Goal: Task Accomplishment & Management: Use online tool/utility

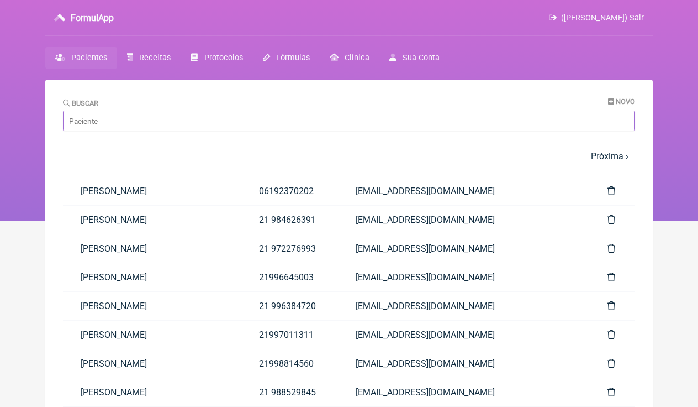
click at [302, 122] on input "Buscar" at bounding box center [349, 121] width 572 height 20
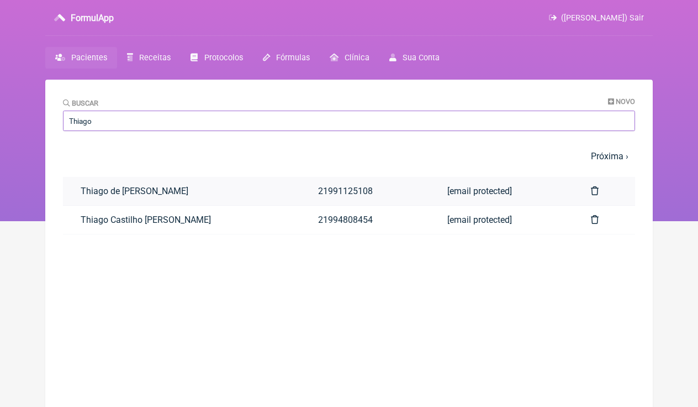
type input "Thiago"
click at [158, 196] on link "Thiago de Santana Afonso" at bounding box center [182, 191] width 238 height 28
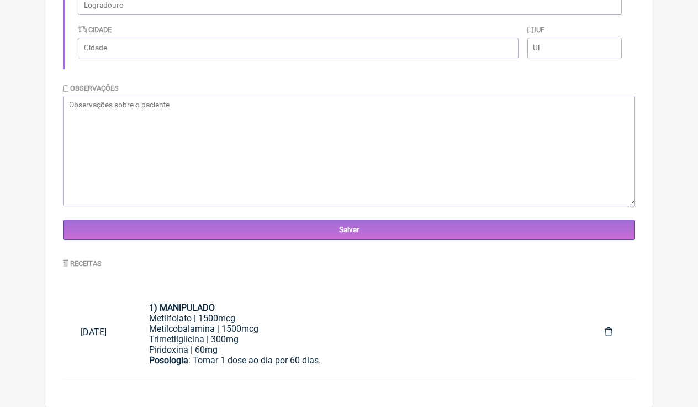
scroll to position [307, 0]
click at [332, 330] on div "Metilcobalamina | 1500mcg" at bounding box center [359, 328] width 420 height 10
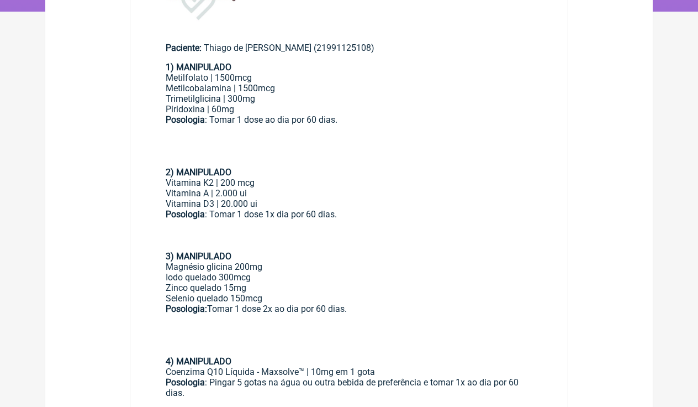
scroll to position [208, 0]
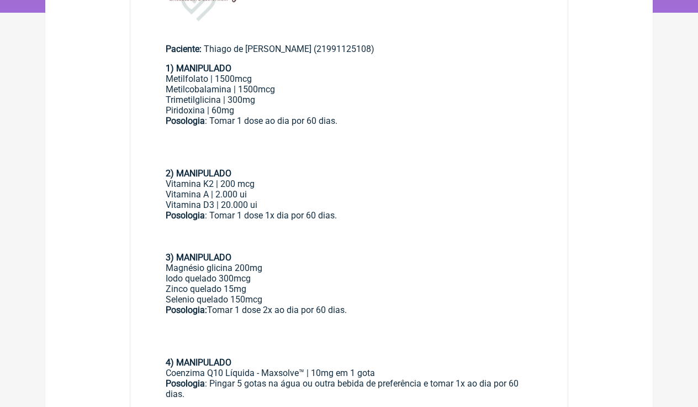
click at [167, 75] on div "Metilfolato | 1500mcg" at bounding box center [349, 78] width 367 height 10
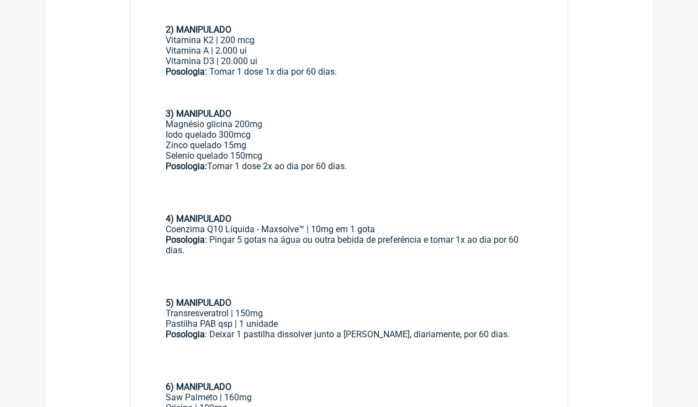
scroll to position [398, 0]
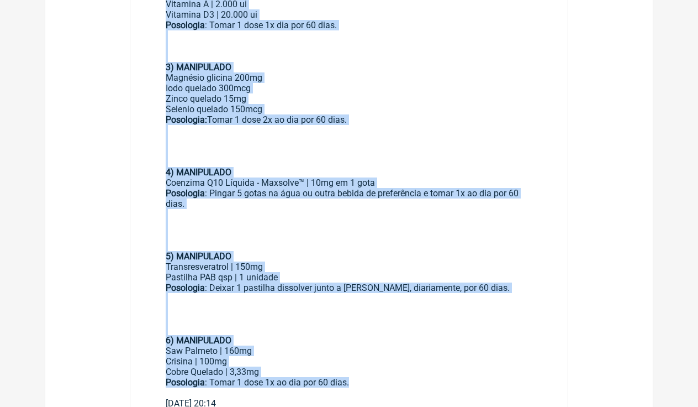
drag, startPoint x: 162, startPoint y: 63, endPoint x: 353, endPoint y: 355, distance: 349.0
click at [353, 355] on main "Paciente: [GEOGRAPHIC_DATA][PERSON_NAME] (21991125108) 1) MANIPULADO Metilfolat…" at bounding box center [349, 126] width 438 height 581
copy div "1) MANIPULADO Metilfolato | 1500mcg Metilcobalamina | 1500mcg Trimetilglicina |…"
